Goal: Navigation & Orientation: Understand site structure

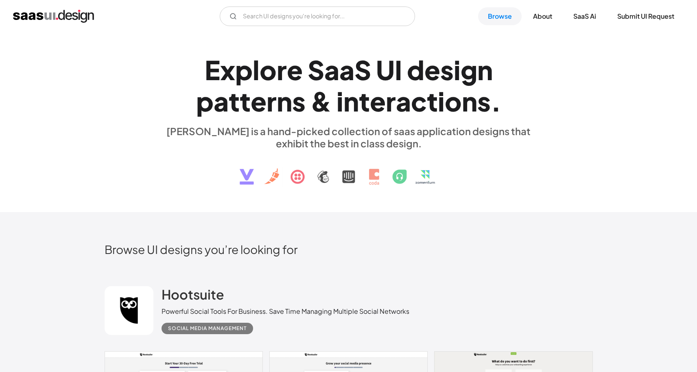
scroll to position [148, 0]
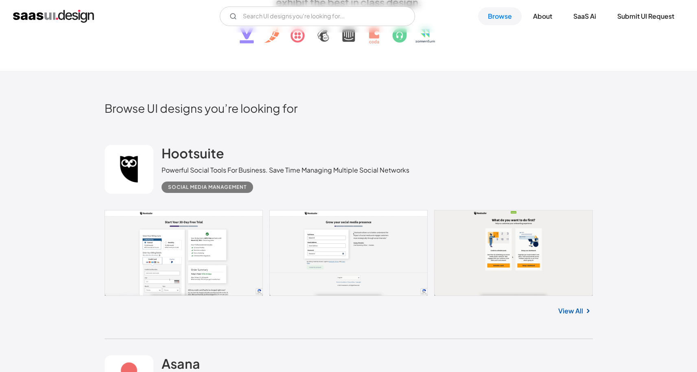
click at [212, 231] on link at bounding box center [349, 253] width 488 height 86
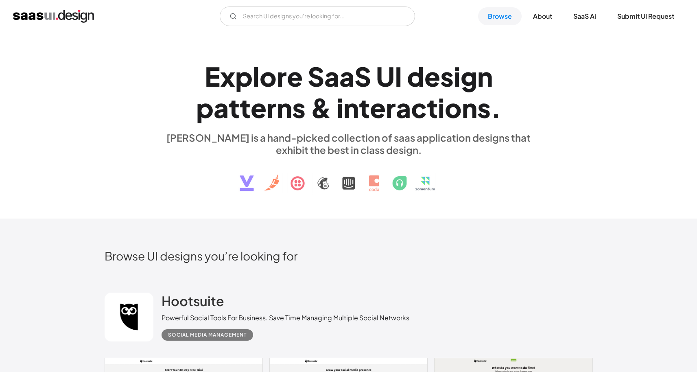
scroll to position [0, 0]
click at [540, 11] on link "About" at bounding box center [542, 16] width 39 height 18
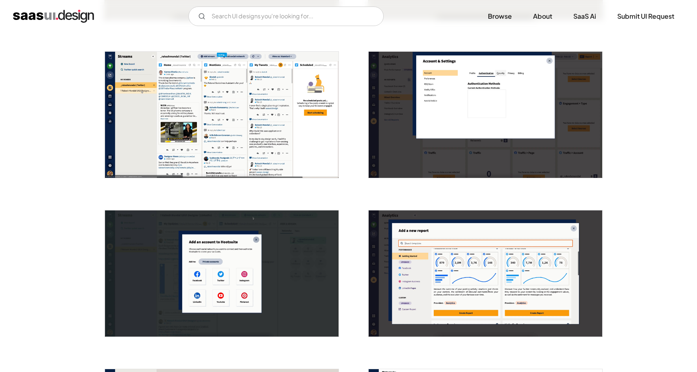
scroll to position [457, 0]
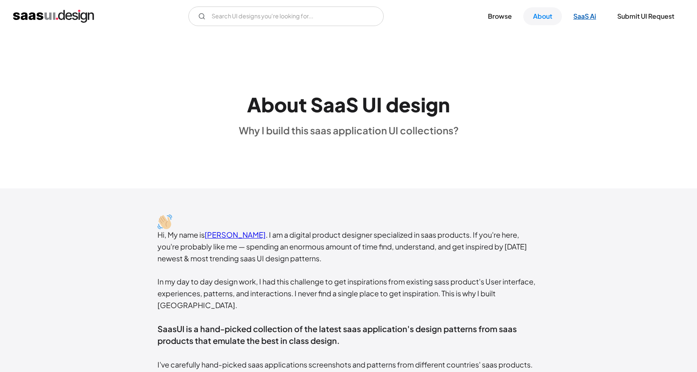
click at [576, 15] on link "SaaS Ai" at bounding box center [585, 16] width 42 height 18
click at [661, 20] on link "Submit UI Request" at bounding box center [645, 16] width 76 height 18
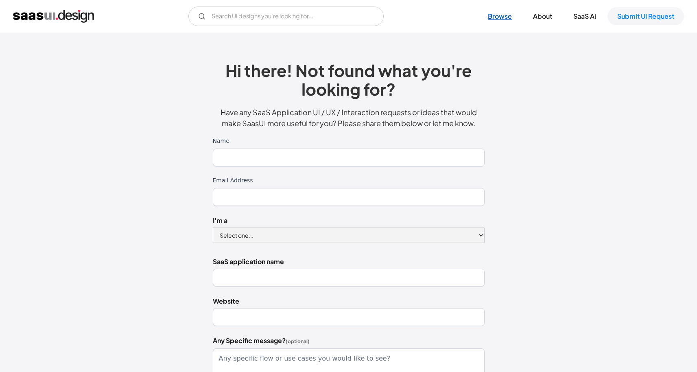
click at [509, 24] on link "Browse" at bounding box center [500, 16] width 44 height 18
